Goal: Navigation & Orientation: Find specific page/section

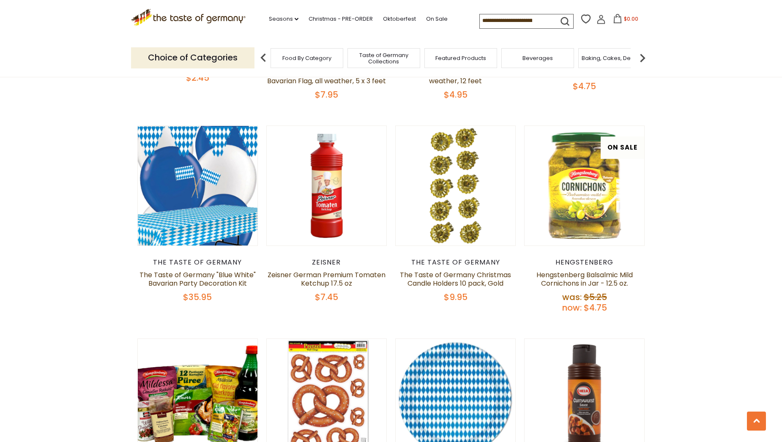
scroll to position [1564, 0]
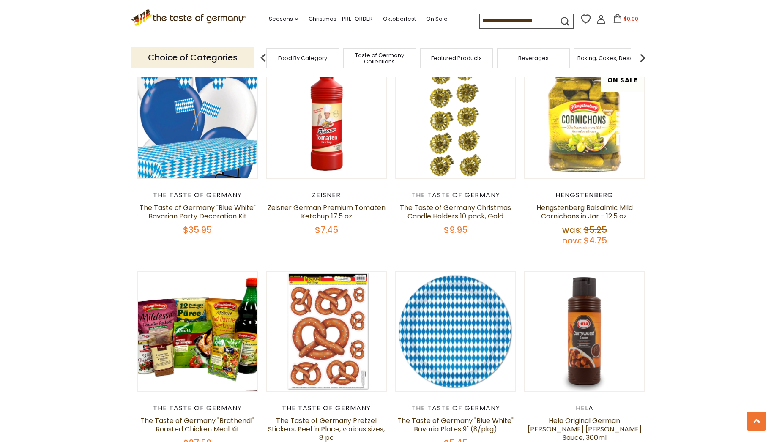
click at [392, 59] on span "Taste of Germany Collections" at bounding box center [380, 58] width 68 height 13
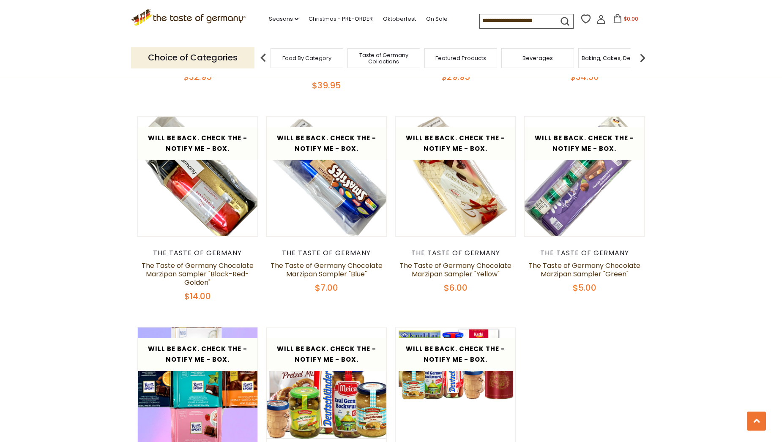
scroll to position [1479, 0]
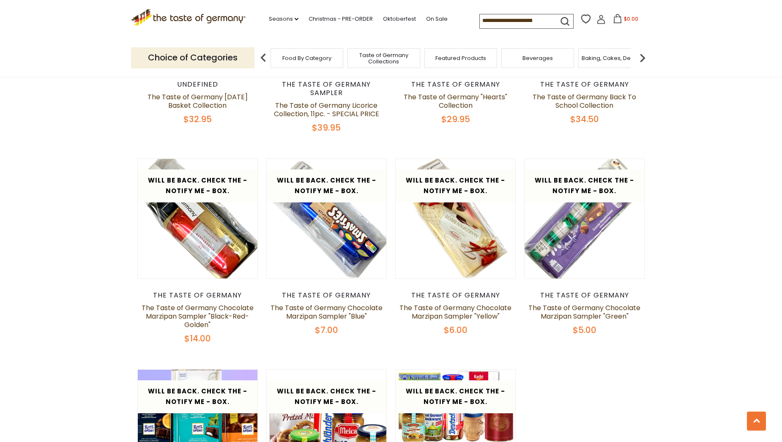
click at [318, 60] on span "Food By Category" at bounding box center [306, 58] width 49 height 6
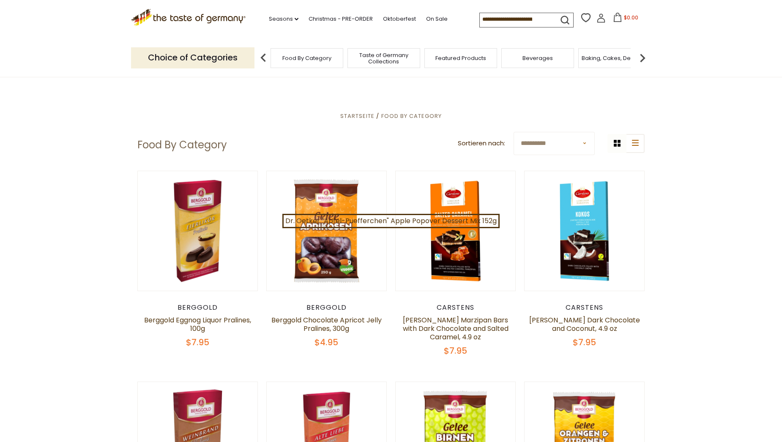
click at [642, 57] on img at bounding box center [642, 57] width 17 height 17
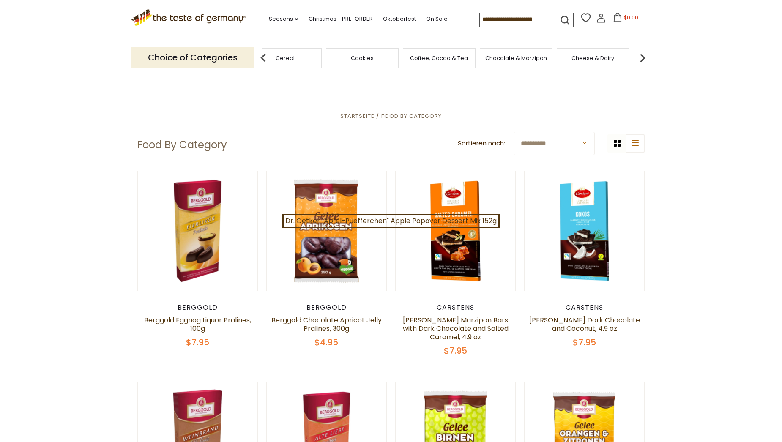
click at [642, 57] on img at bounding box center [642, 57] width 17 height 17
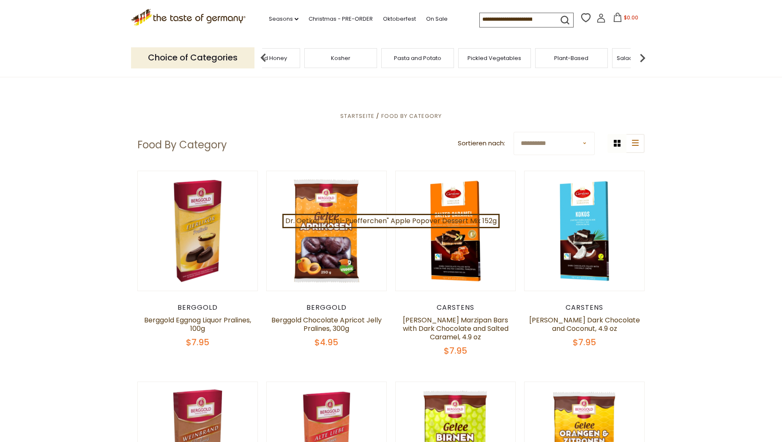
click at [642, 57] on img at bounding box center [642, 57] width 17 height 17
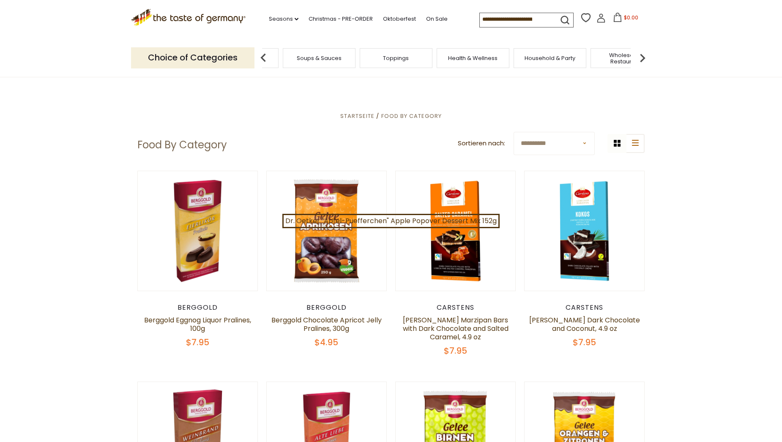
click at [642, 57] on img at bounding box center [642, 57] width 17 height 17
click at [332, 60] on span "Household & Party" at bounding box center [325, 58] width 51 height 6
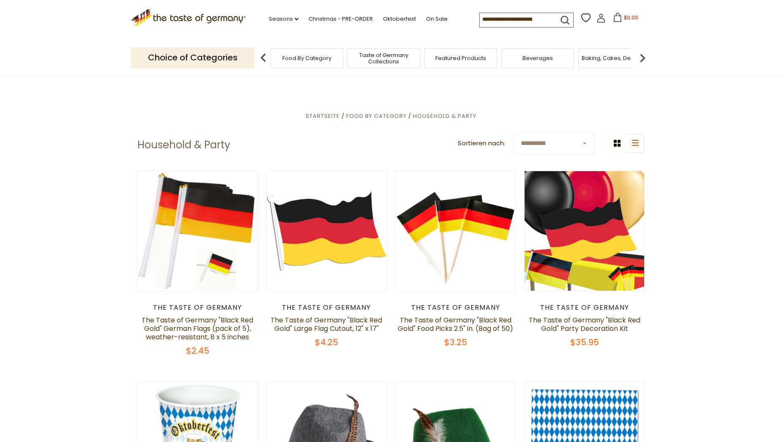
click at [642, 55] on img at bounding box center [642, 57] width 17 height 17
click at [643, 55] on img at bounding box center [642, 57] width 17 height 17
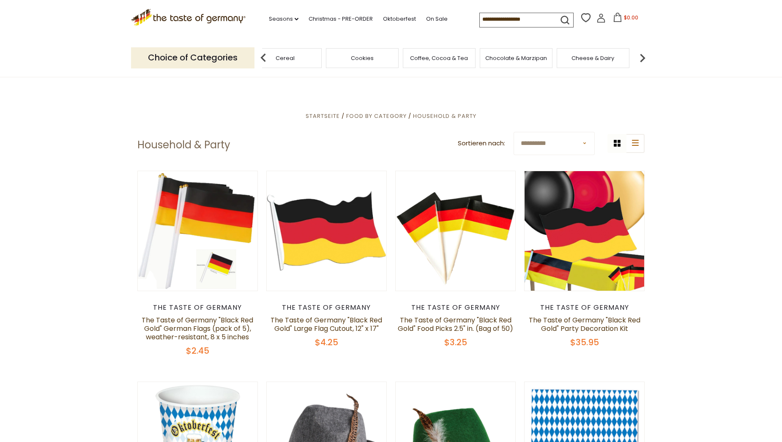
click at [643, 55] on img at bounding box center [642, 57] width 17 height 17
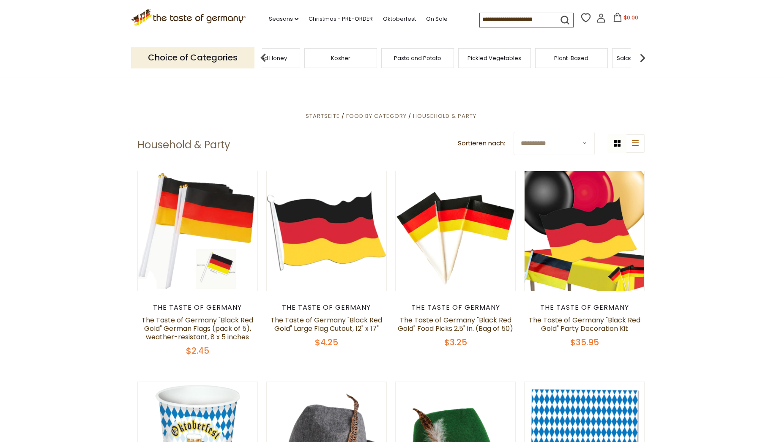
click at [643, 55] on img at bounding box center [642, 57] width 17 height 17
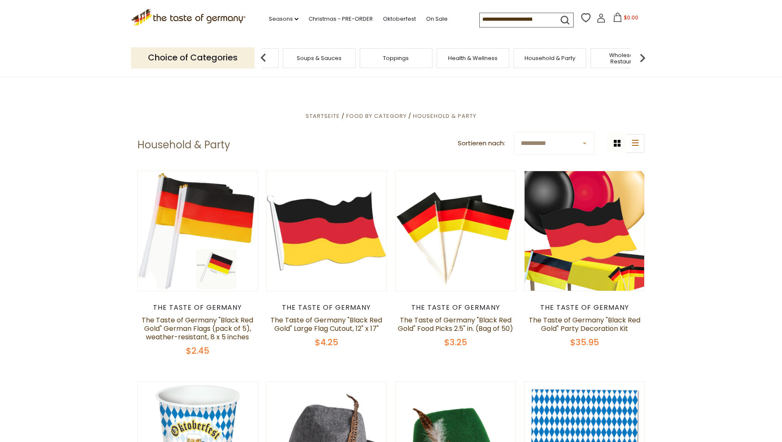
click at [643, 55] on img at bounding box center [642, 57] width 17 height 17
click at [286, 18] on link "Seasons dropdown_arrow" at bounding box center [284, 18] width 30 height 9
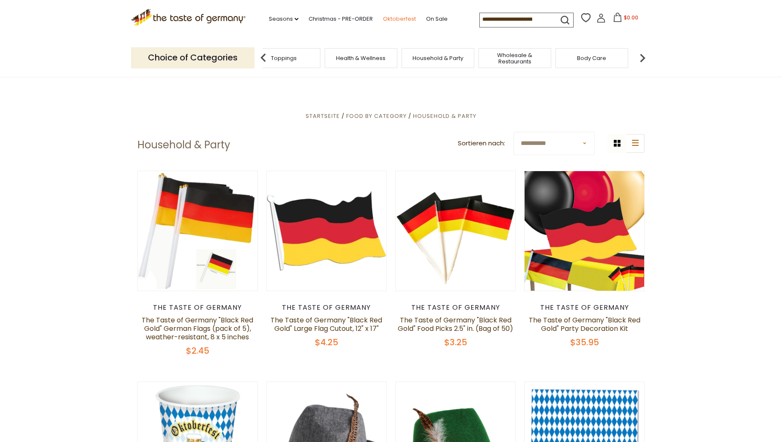
click at [392, 15] on link "Oktoberfest" at bounding box center [399, 18] width 33 height 9
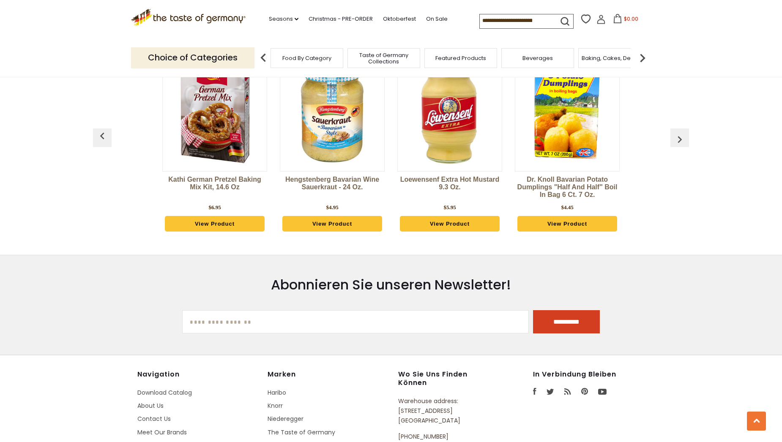
scroll to position [2366, 0]
